Goal: Task Accomplishment & Management: Manage account settings

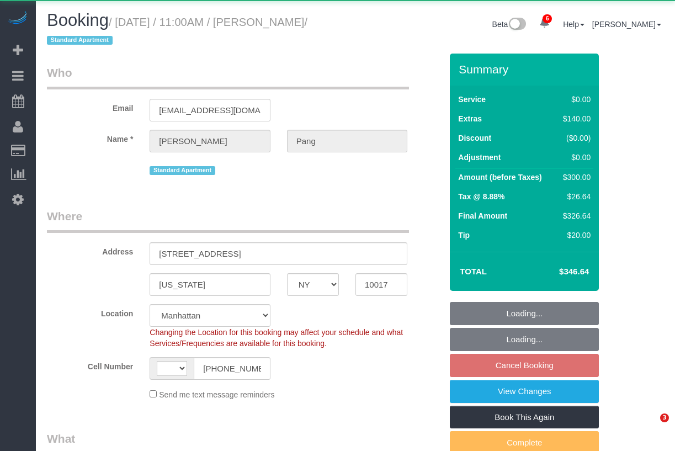
select select "NY"
select select "string:US"
select select "object:918"
select select "1"
select select "number:56"
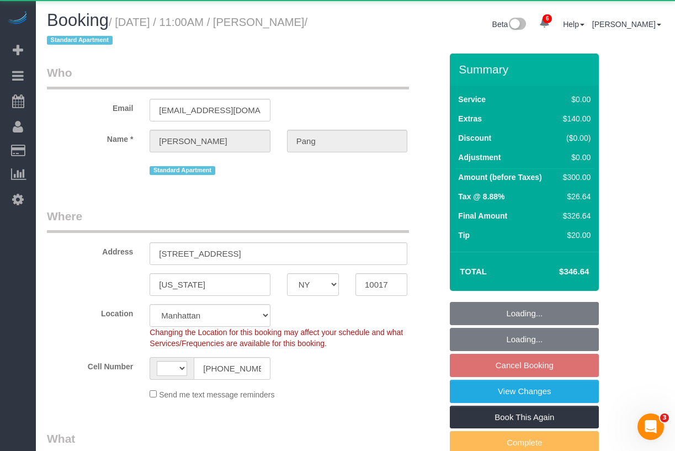
select select "number:79"
select select "number:15"
select select "number:6"
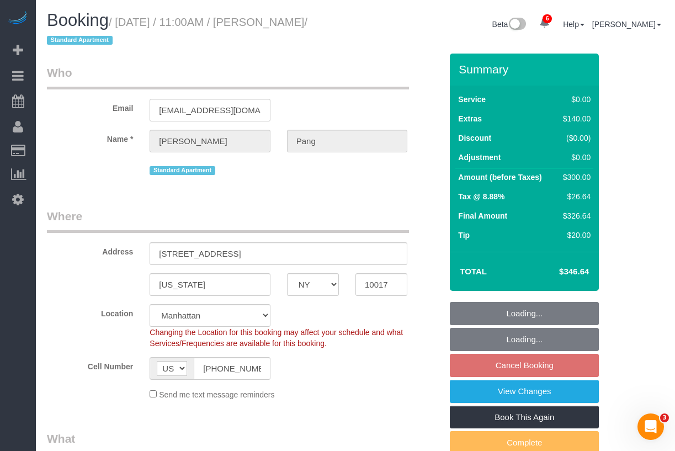
select select "object:963"
select select "string:stripe-pm_1RvKcy4VGloSiKo75ga4ZeJF"
select select "spot1"
select select "1"
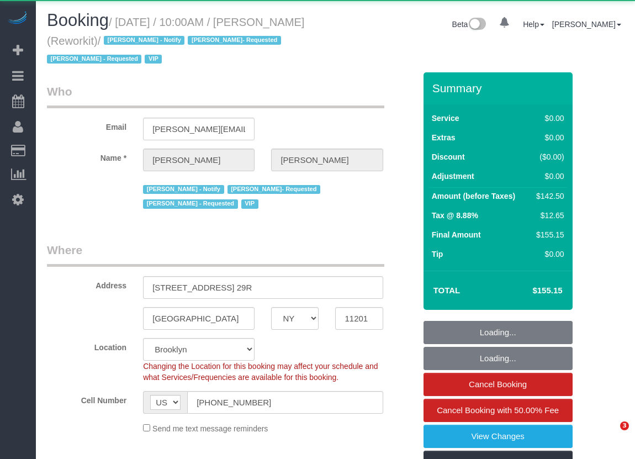
select select "NY"
select select "object:786"
select select "3"
select select "spot1"
select select "number:57"
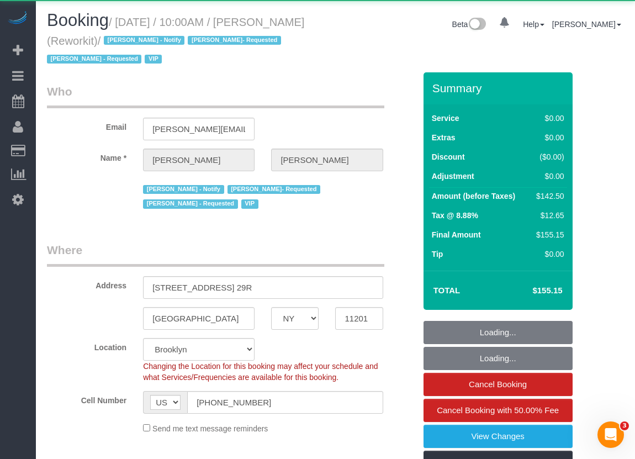
select select "number:71"
select select "number:15"
select select "number:5"
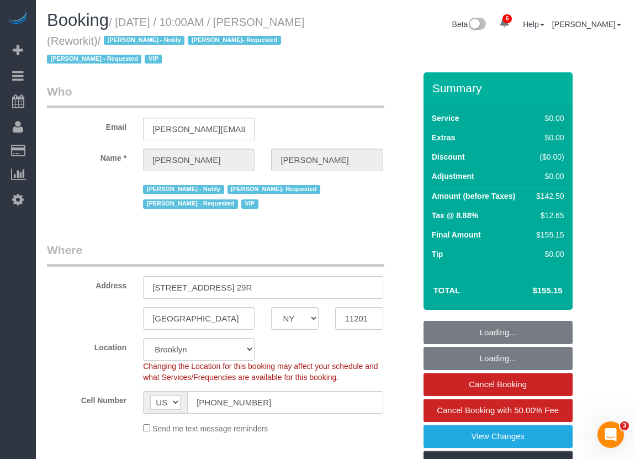
select select "string:stripe-pm_1RjR0j4VGloSiKo7tw3cB5oy"
select select "61901"
select select "3"
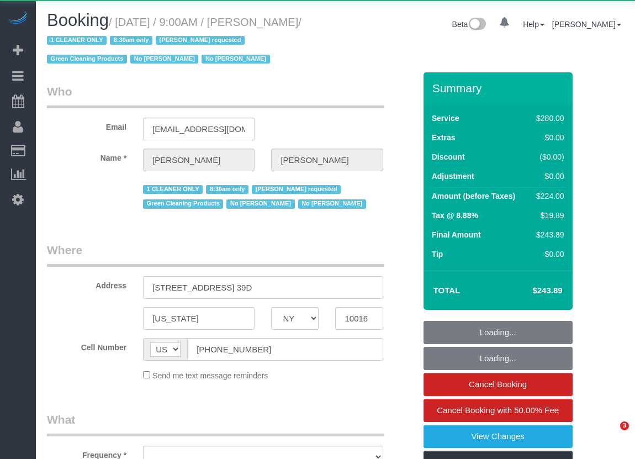
select select "NY"
select select "object:680"
select select "210"
select select "number:89"
select select "number:90"
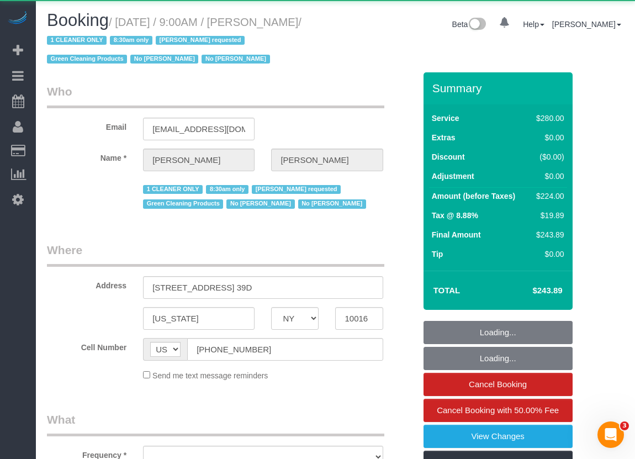
select select "number:15"
select select "number:5"
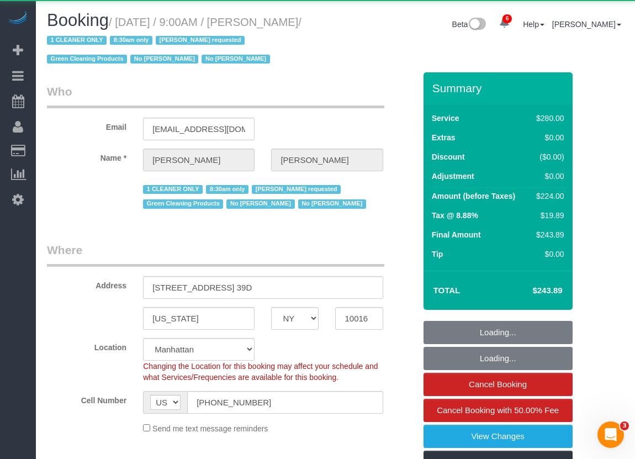
select select "object:930"
select select "string:stripe-pm_1Pz1Rj4VGloSiKo7Opl5Xfd6"
select select "spot1"
drag, startPoint x: 540, startPoint y: 293, endPoint x: 583, endPoint y: 289, distance: 42.7
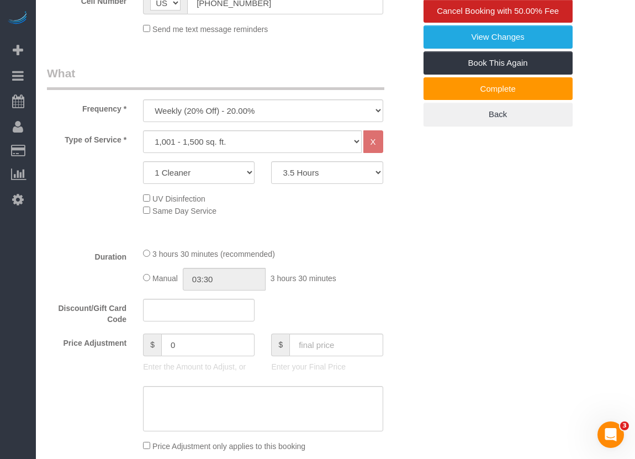
scroll to position [400, 0]
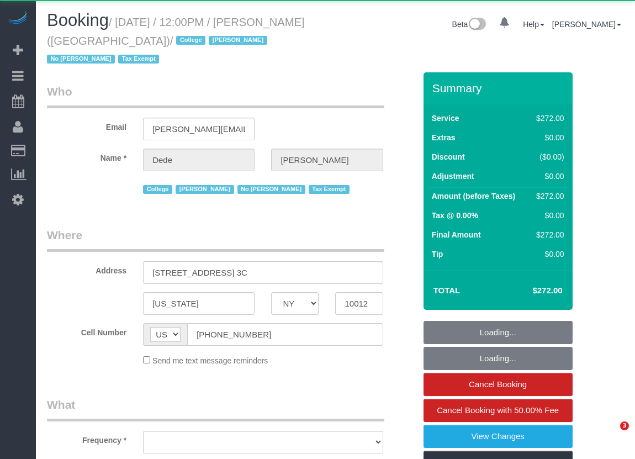
select select "NY"
select select "object:825"
select select "spot1"
select select "number:56"
select select "number:79"
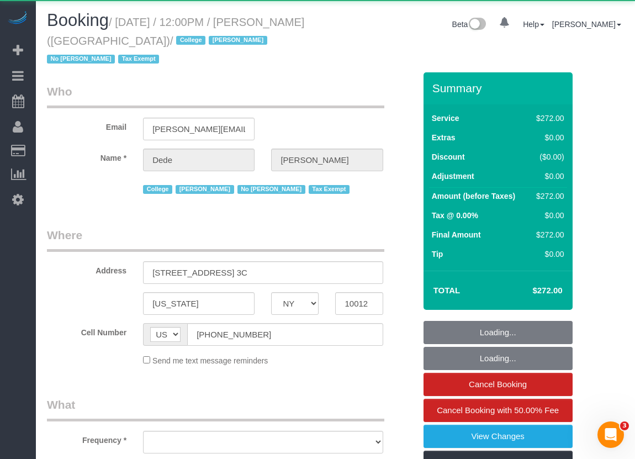
select select "number:15"
select select "number:6"
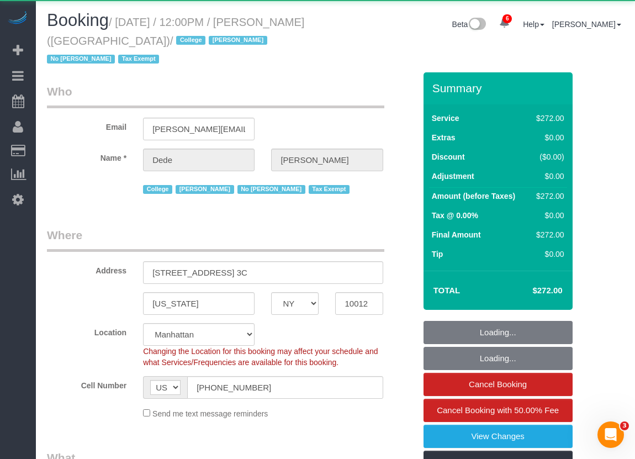
select select "240"
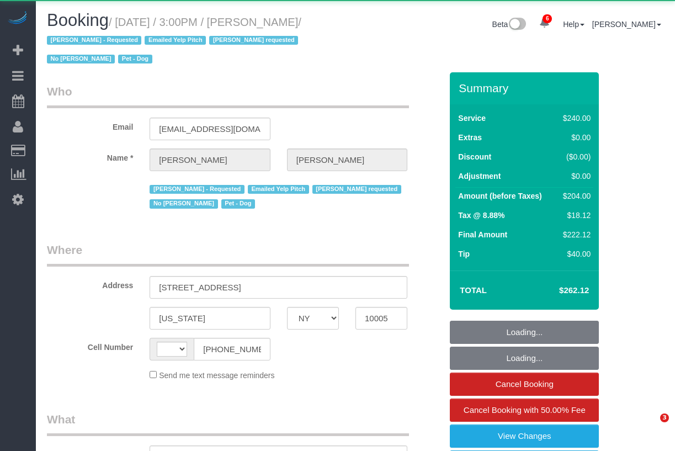
select select "NY"
select select "string:[GEOGRAPHIC_DATA]"
select select "object:1744"
select select "number:60"
select select "number:90"
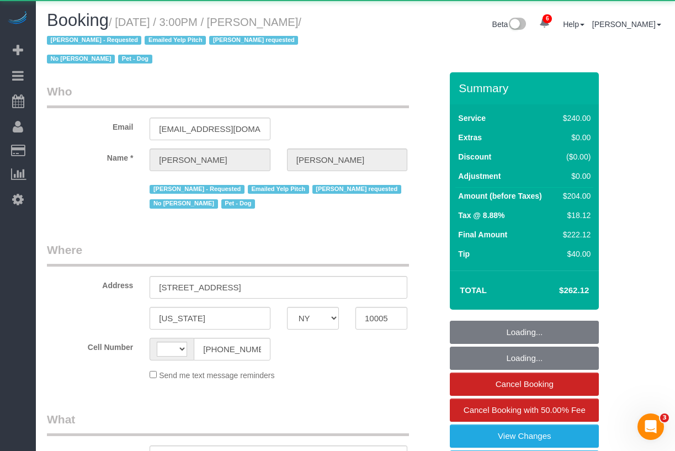
select select "number:13"
select select "number:6"
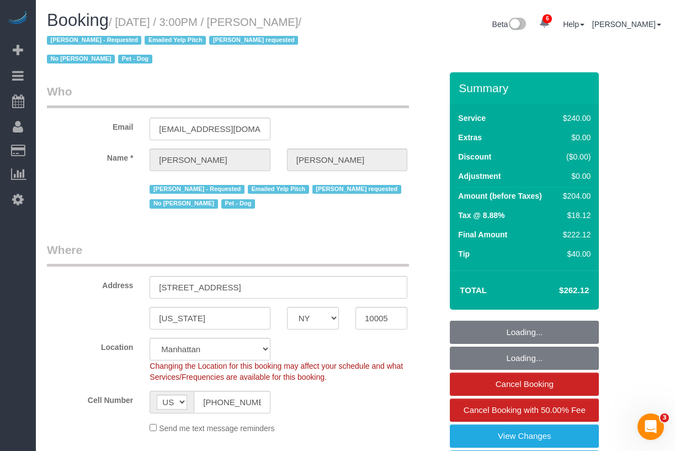
select select "object:1976"
select select "string:stripe-pm_1O4Two4VGloSiKo7SOdDDauw"
select select "180"
select select "spot1"
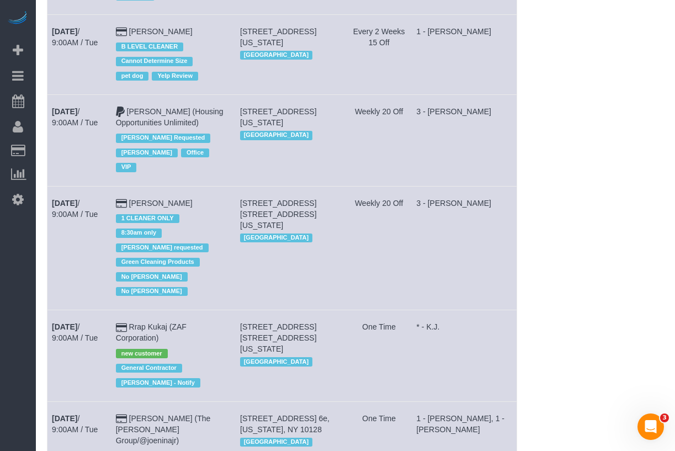
scroll to position [767, 0]
